Goal: Find specific page/section: Find specific page/section

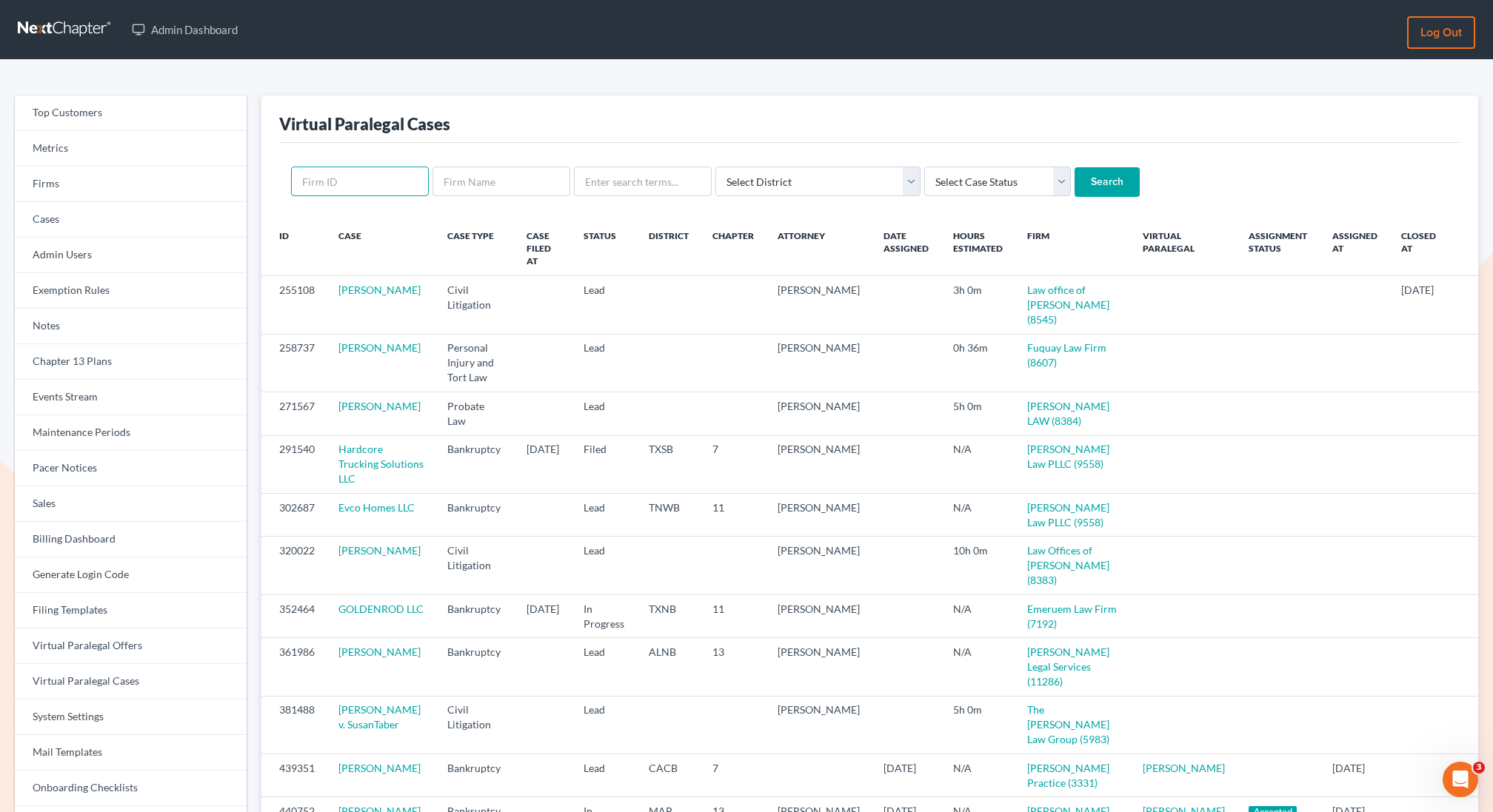
click at [372, 186] on input "text" at bounding box center [359, 182] width 137 height 30
click at [71, 193] on link "Firms" at bounding box center [131, 184] width 232 height 36
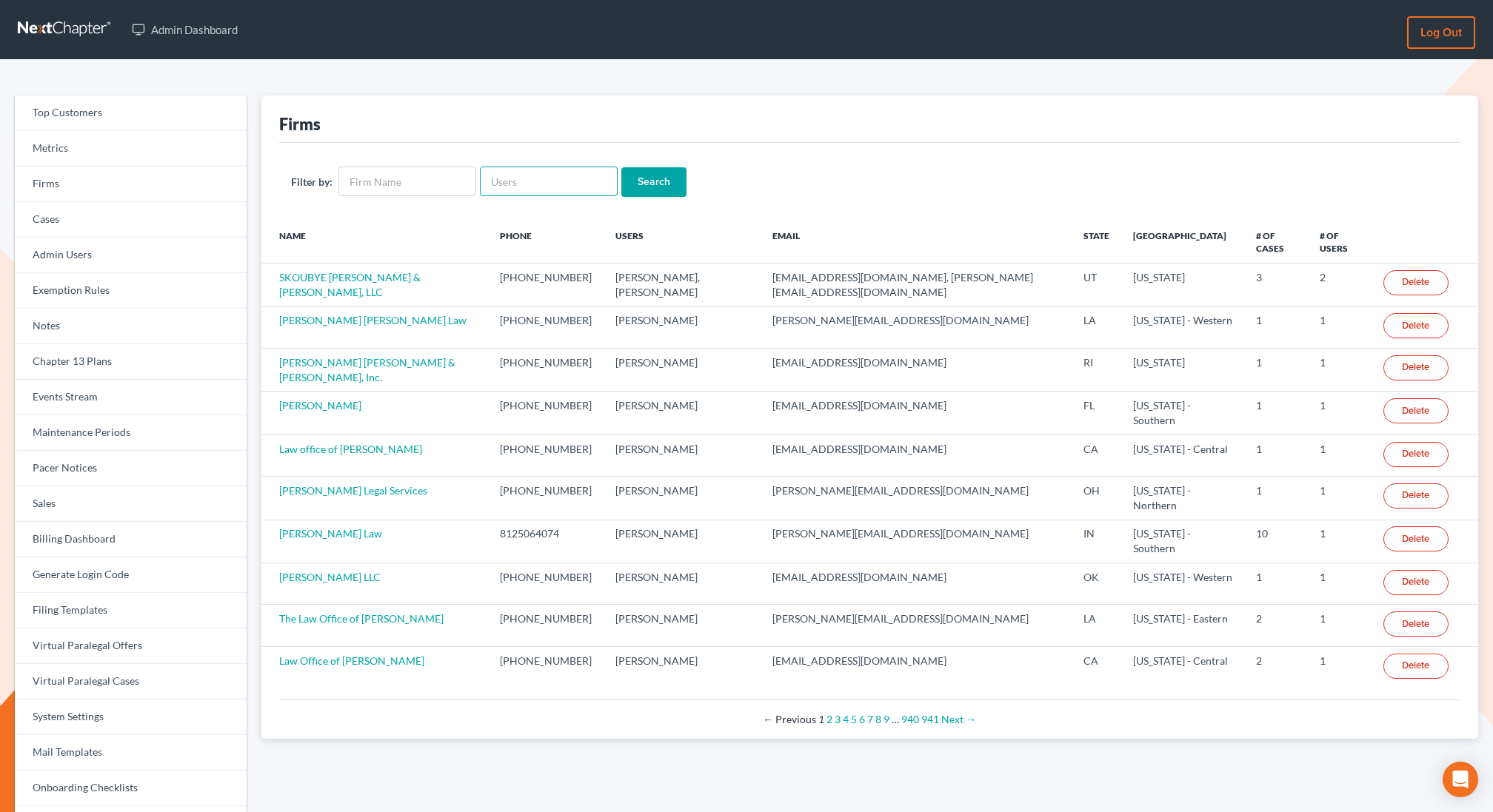
click at [522, 176] on input "text" at bounding box center [548, 182] width 137 height 30
paste input "Carolyn Cole"
drag, startPoint x: 525, startPoint y: 183, endPoint x: 456, endPoint y: 182, distance: 69.0
click at [456, 182] on form "Filter by: Carolyn Cole Search" at bounding box center [869, 182] width 1157 height 30
type input "Cole"
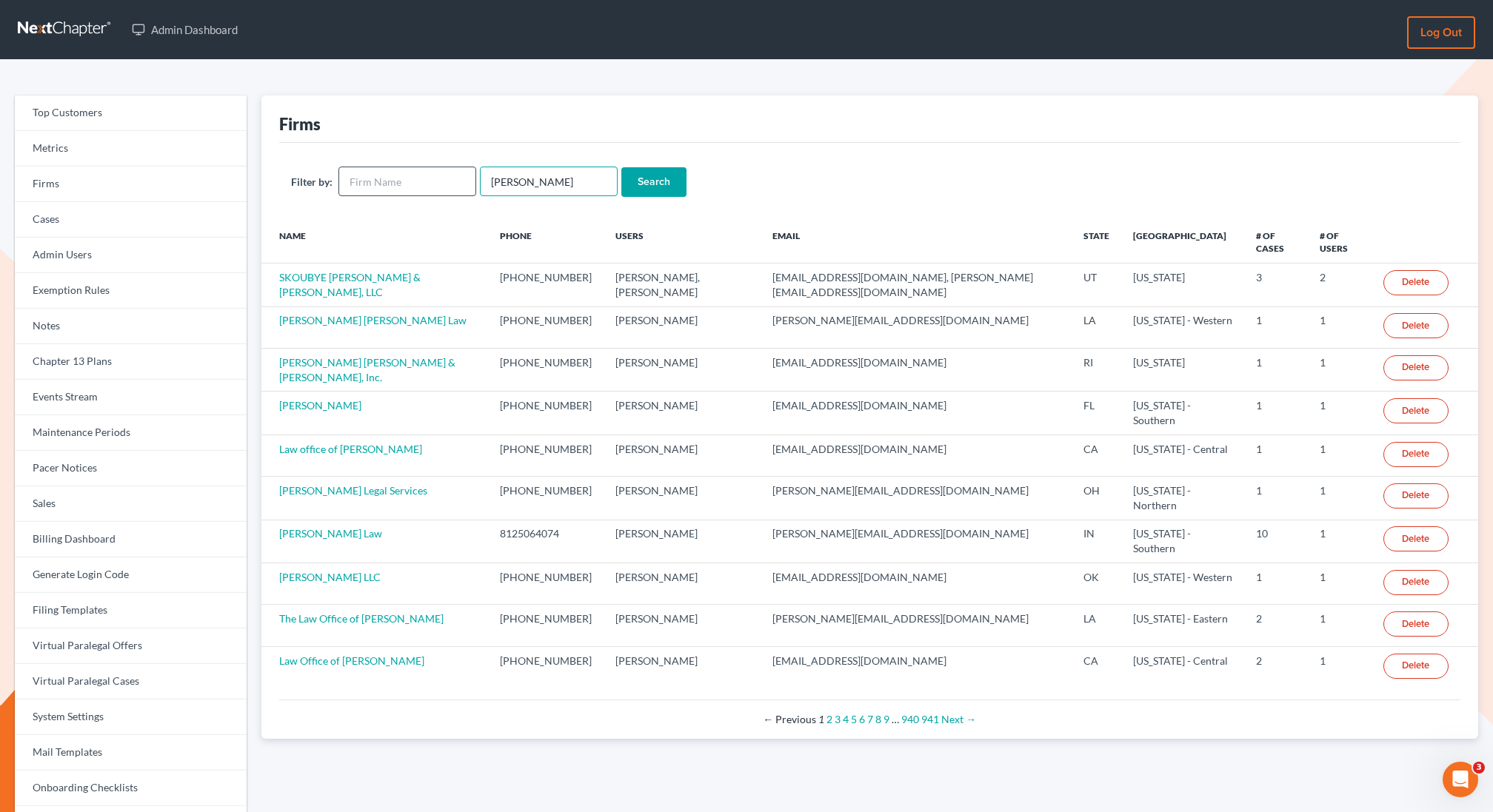
click at [622, 167] on input "Search" at bounding box center [654, 182] width 65 height 30
